Goal: Find specific page/section: Find specific page/section

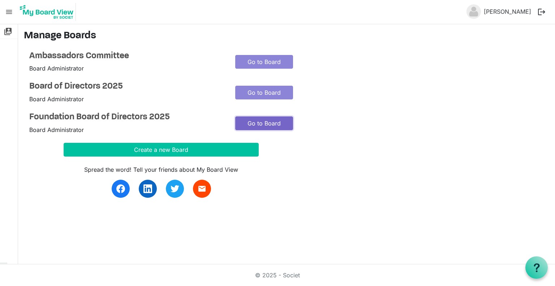
click at [268, 124] on link "Go to Board" at bounding box center [264, 123] width 58 height 14
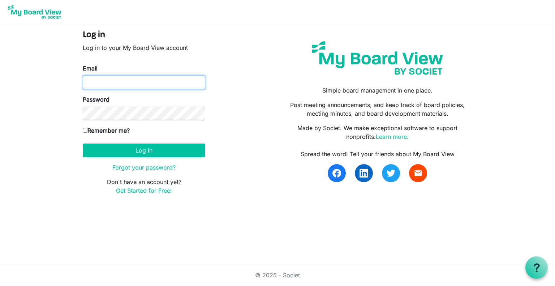
type input "[PERSON_NAME][EMAIL_ADDRESS][PERSON_NAME][DOMAIN_NAME]"
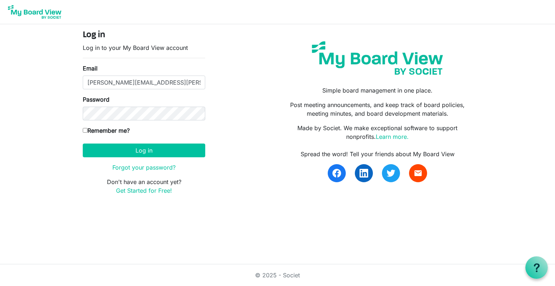
click at [86, 130] on input "Remember me?" at bounding box center [85, 130] width 5 height 5
checkbox input "true"
click at [146, 146] on button "Log in" at bounding box center [144, 151] width 123 height 14
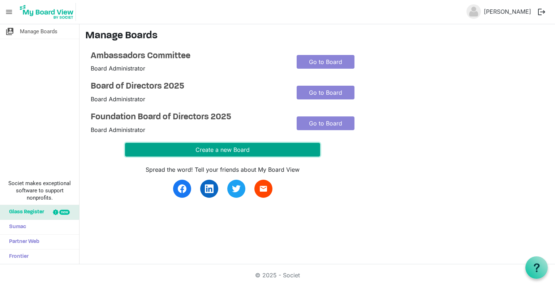
click at [249, 145] on button "Create a new Board" at bounding box center [222, 150] width 195 height 14
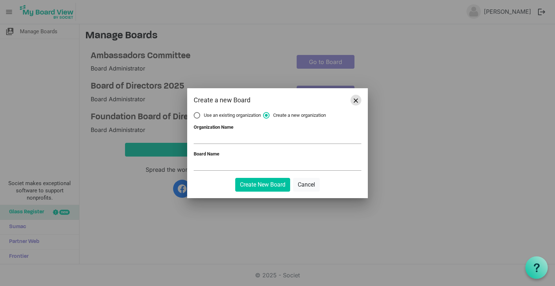
click at [353, 103] on button "Close" at bounding box center [356, 100] width 11 height 11
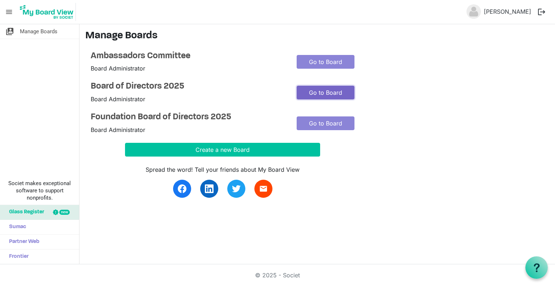
click at [330, 94] on link "Go to Board" at bounding box center [326, 93] width 58 height 14
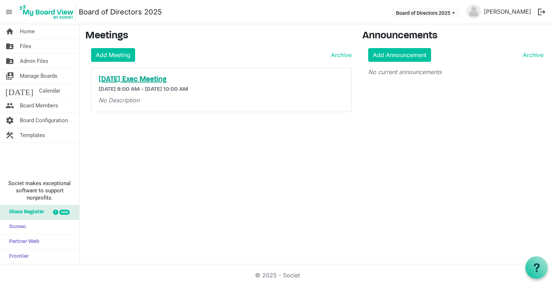
click at [179, 77] on h5 "October 2025 Exec Meeting" at bounding box center [222, 79] width 246 height 9
click at [172, 78] on h5 "October 2025 Exec Meeting" at bounding box center [222, 79] width 246 height 9
